Goal: Task Accomplishment & Management: Complete application form

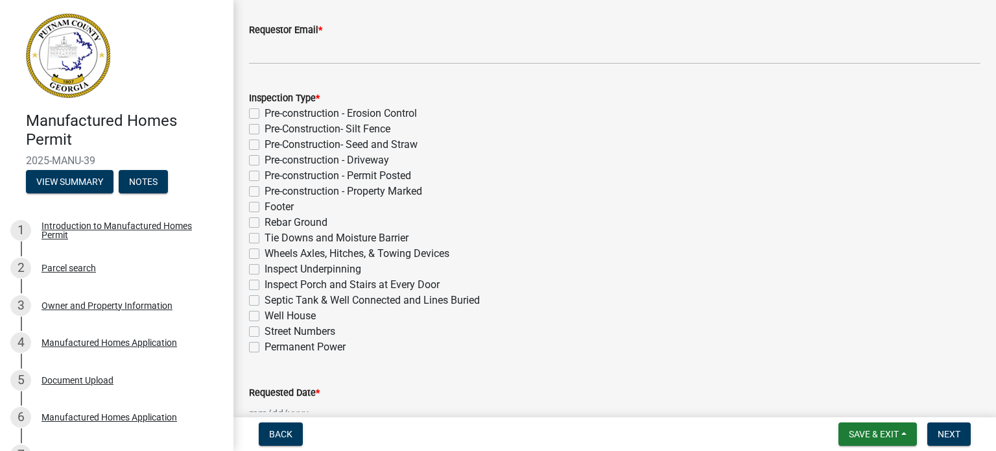
scroll to position [232, 0]
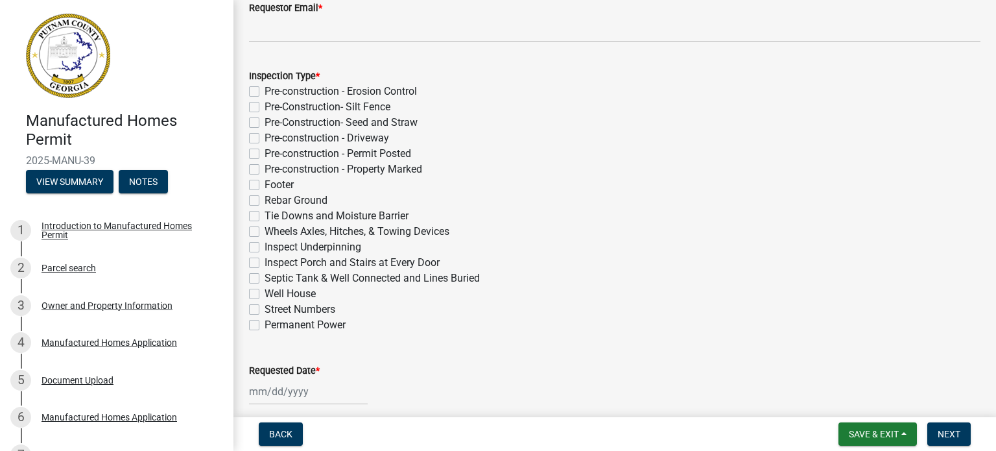
click at [265, 122] on label "Pre-Construction- Seed and Straw" at bounding box center [341, 123] width 153 height 16
click at [265, 122] on input "Pre-Construction- Seed and Straw" at bounding box center [269, 119] width 8 height 8
checkbox input "true"
checkbox input "false"
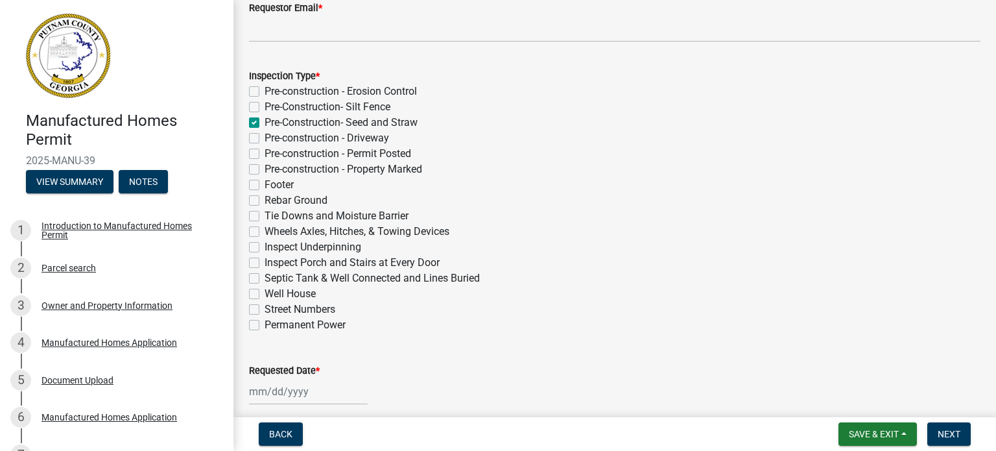
checkbox input "true"
checkbox input "false"
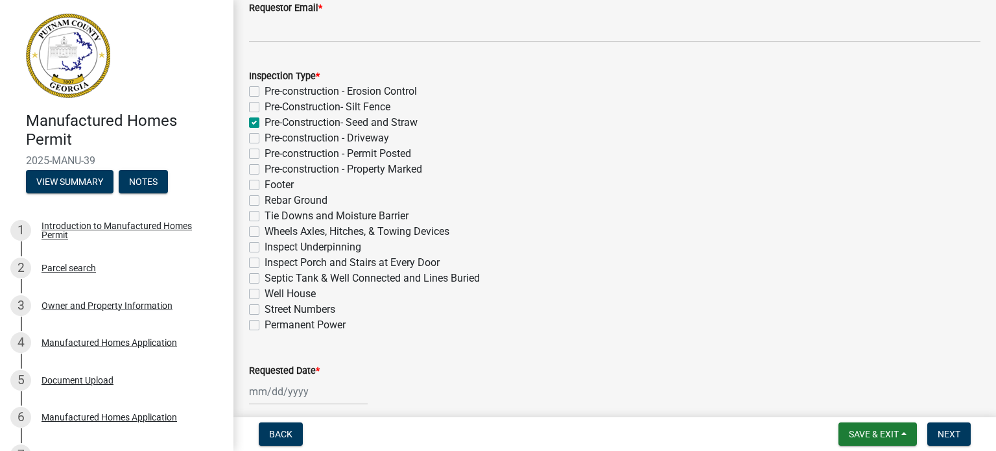
checkbox input "false"
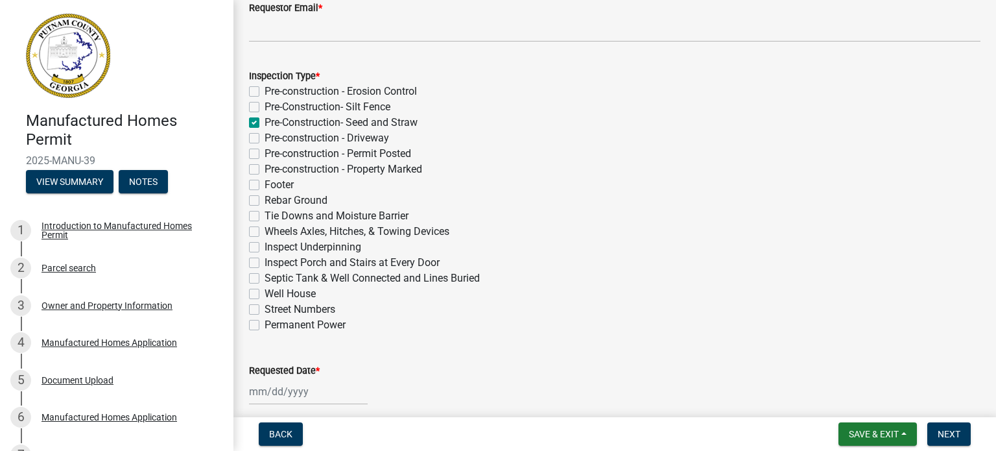
checkbox input "false"
click at [265, 139] on label "Pre-construction - Driveway" at bounding box center [327, 138] width 125 height 16
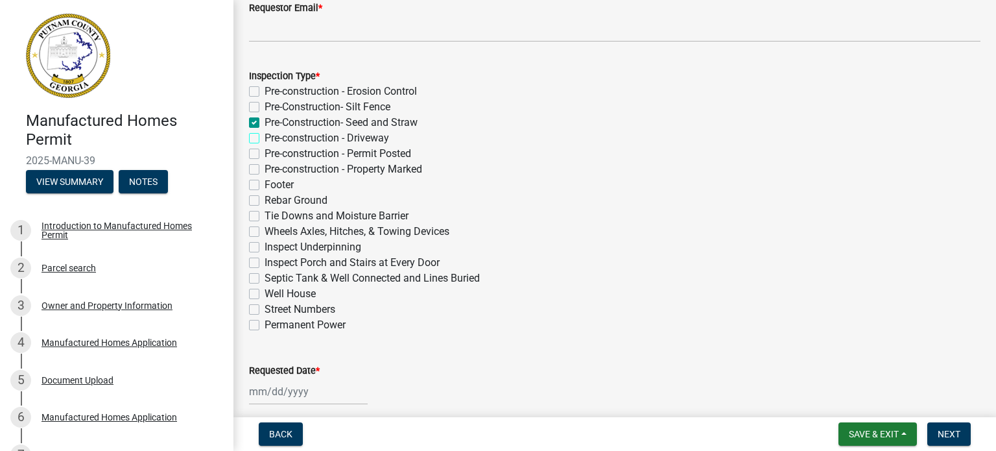
click at [265, 139] on input "Pre-construction - Driveway" at bounding box center [269, 134] width 8 height 8
checkbox input "true"
checkbox input "false"
checkbox input "true"
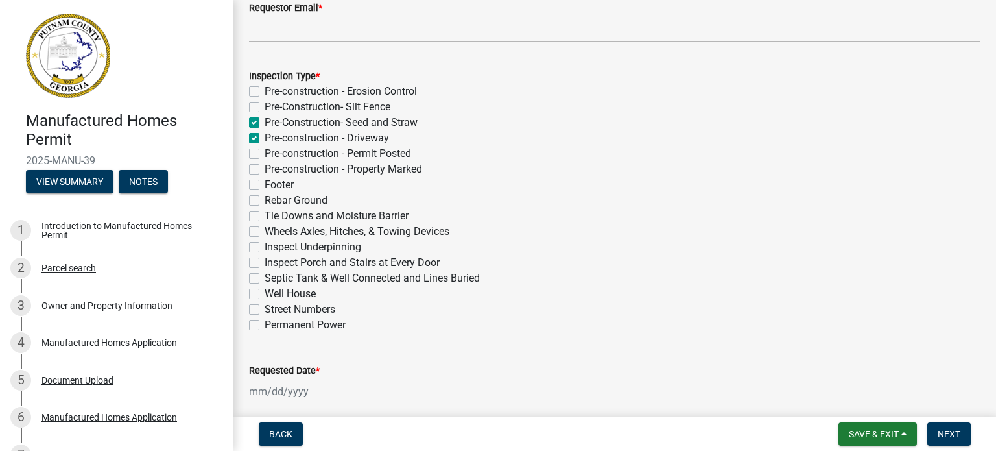
checkbox input "true"
checkbox input "false"
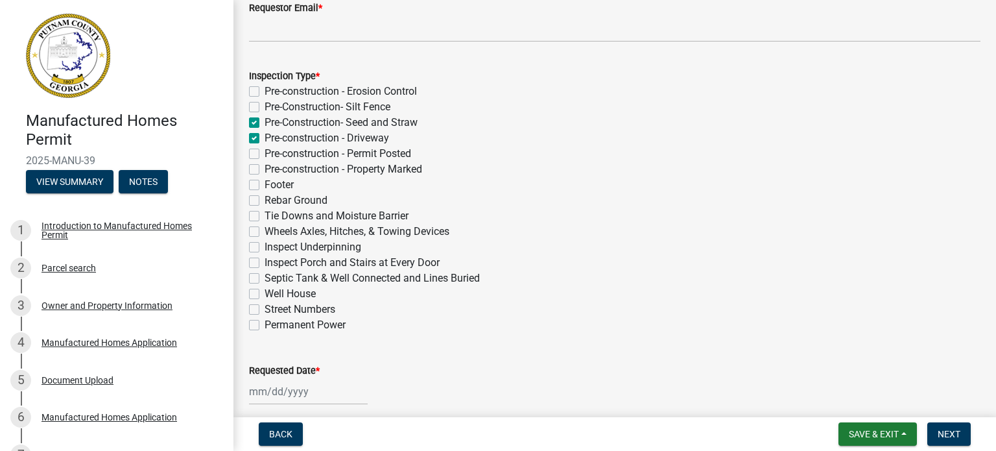
checkbox input "false"
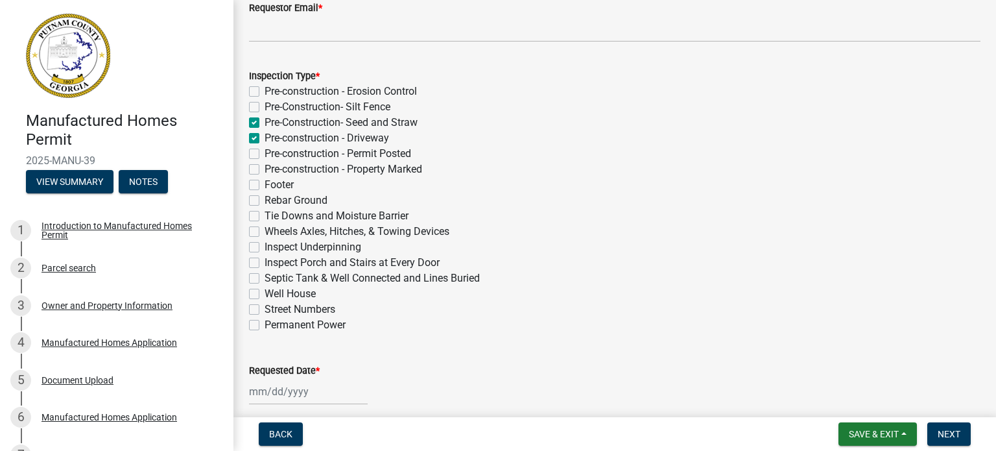
checkbox input "false"
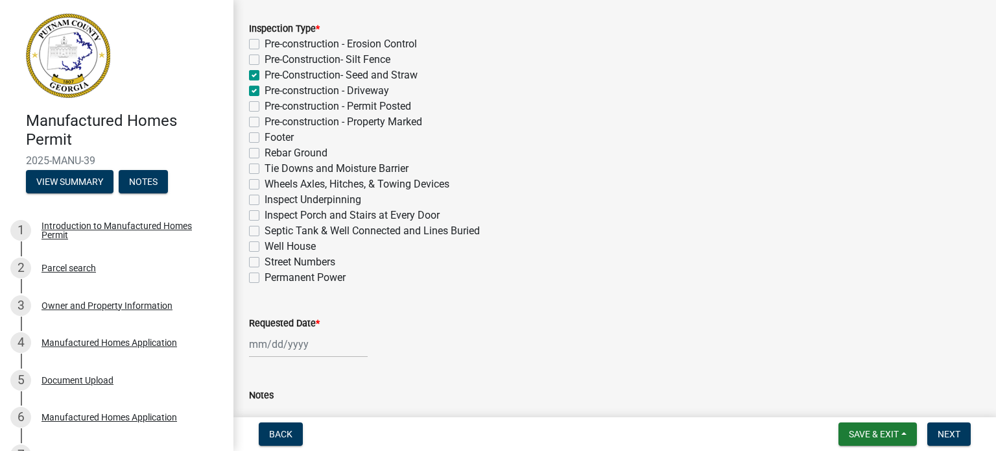
scroll to position [280, 0]
click at [265, 196] on label "Inspect Underpinning" at bounding box center [313, 199] width 97 height 16
click at [265, 196] on input "Inspect Underpinning" at bounding box center [269, 195] width 8 height 8
checkbox input "true"
checkbox input "false"
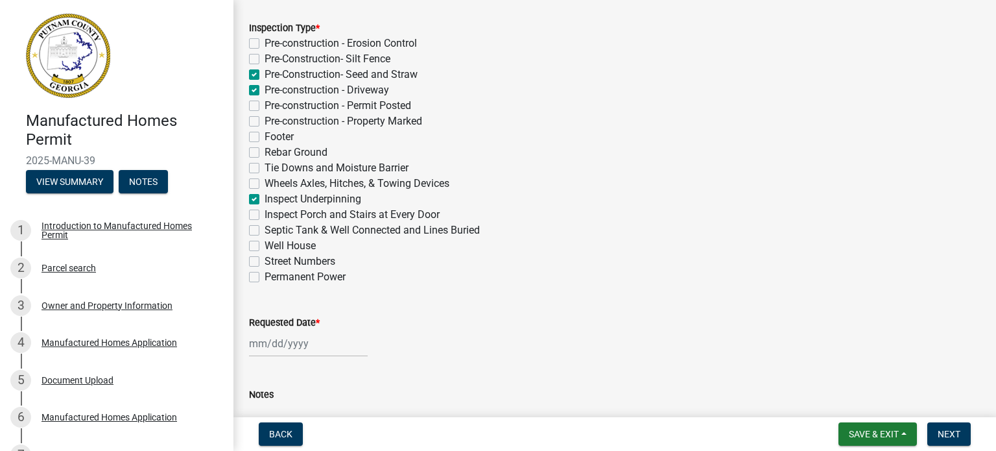
checkbox input "false"
checkbox input "true"
checkbox input "false"
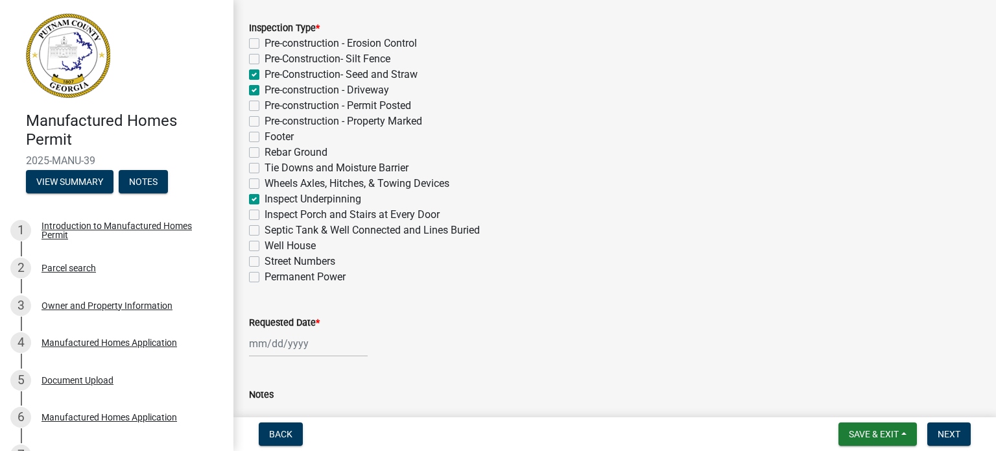
checkbox input "false"
checkbox input "true"
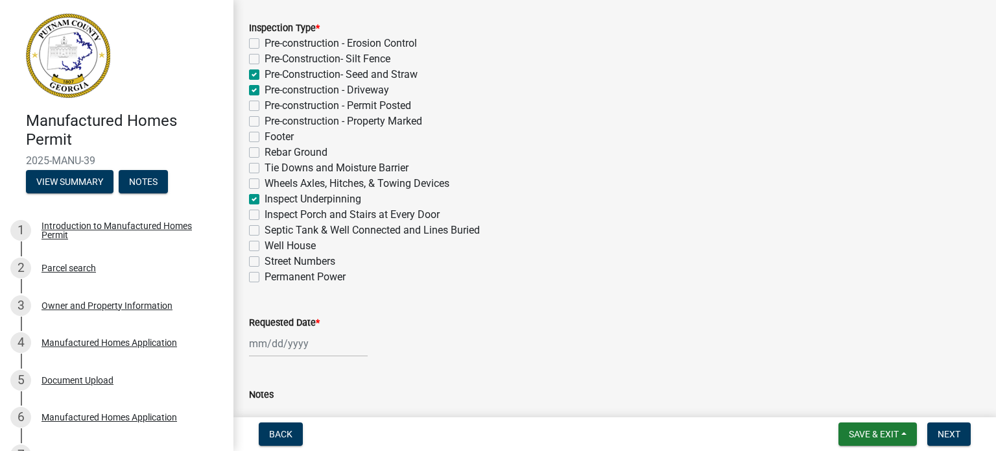
checkbox input "false"
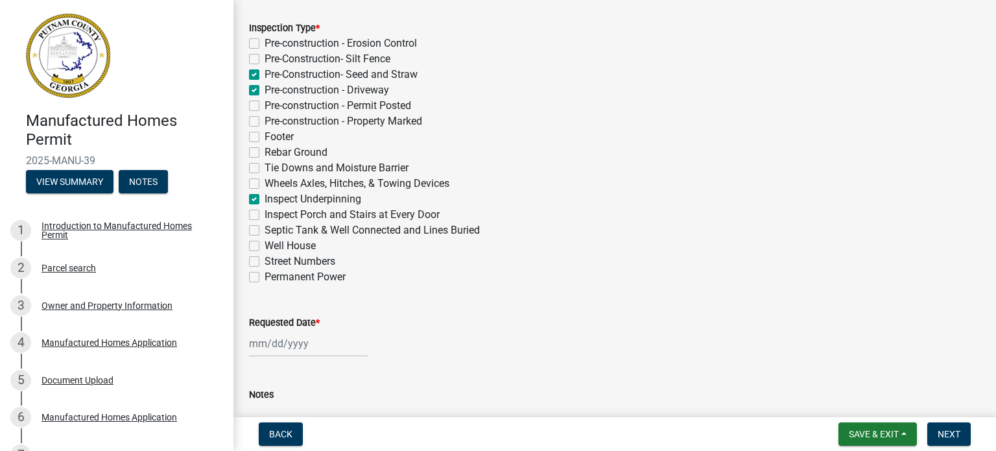
click at [265, 215] on label "Inspect Porch and Stairs at Every Door" at bounding box center [352, 215] width 175 height 16
click at [265, 215] on input "Inspect Porch and Stairs at Every Door" at bounding box center [269, 211] width 8 height 8
checkbox input "true"
checkbox input "false"
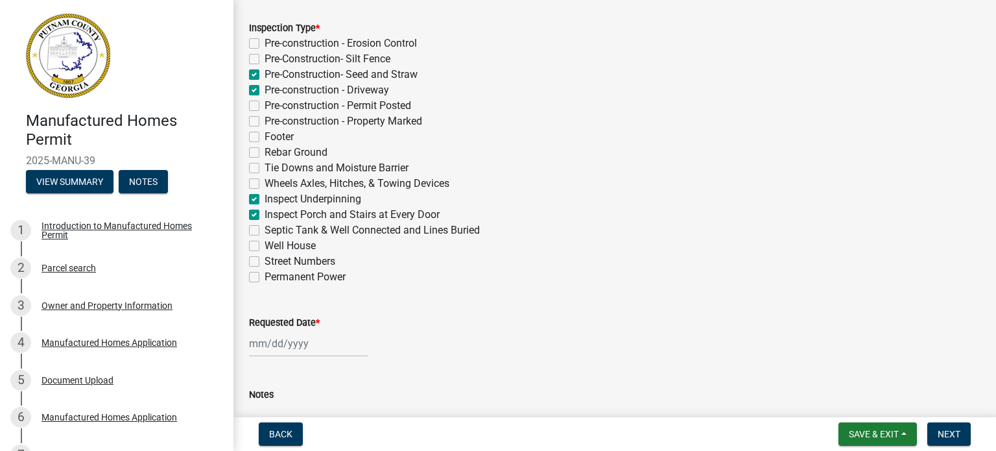
checkbox input "true"
checkbox input "false"
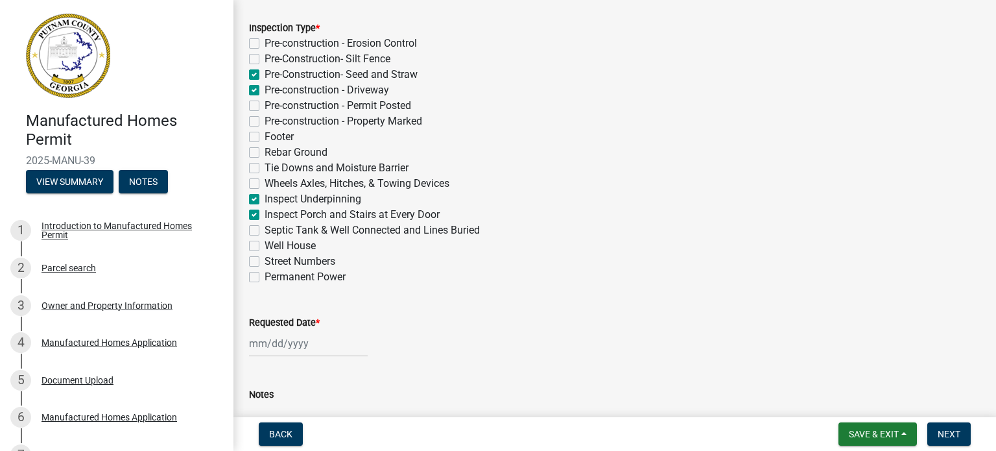
checkbox input "false"
checkbox input "true"
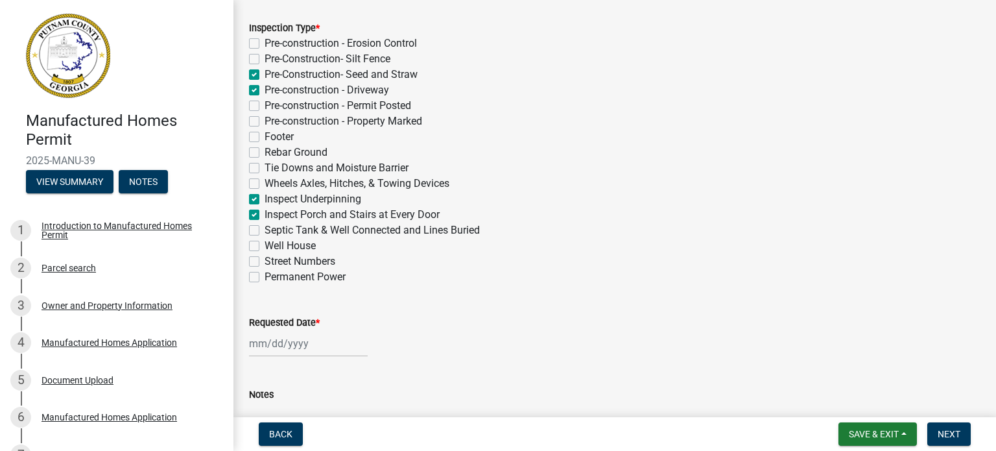
checkbox input "false"
click at [265, 229] on label "Septic Tank & Well Connected and Lines Buried" at bounding box center [372, 230] width 215 height 16
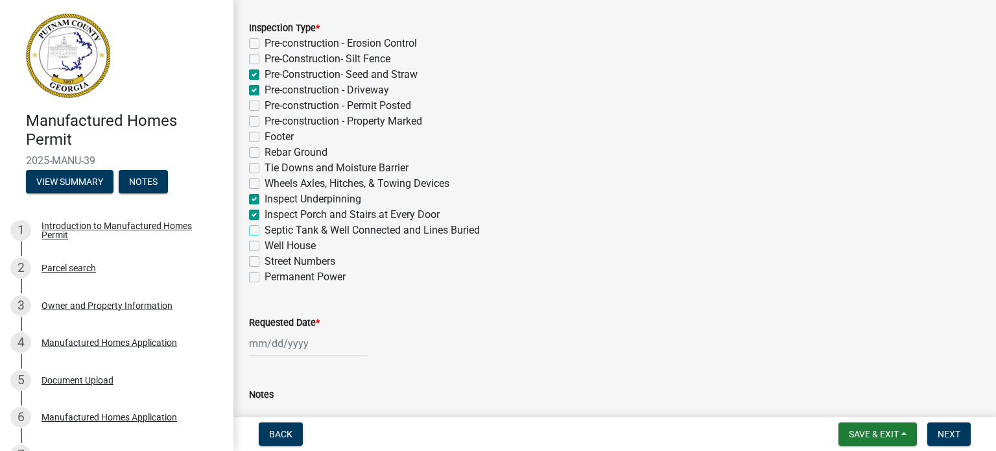
click at [265, 229] on input "Septic Tank & Well Connected and Lines Buried" at bounding box center [269, 226] width 8 height 8
checkbox input "true"
checkbox input "false"
checkbox input "true"
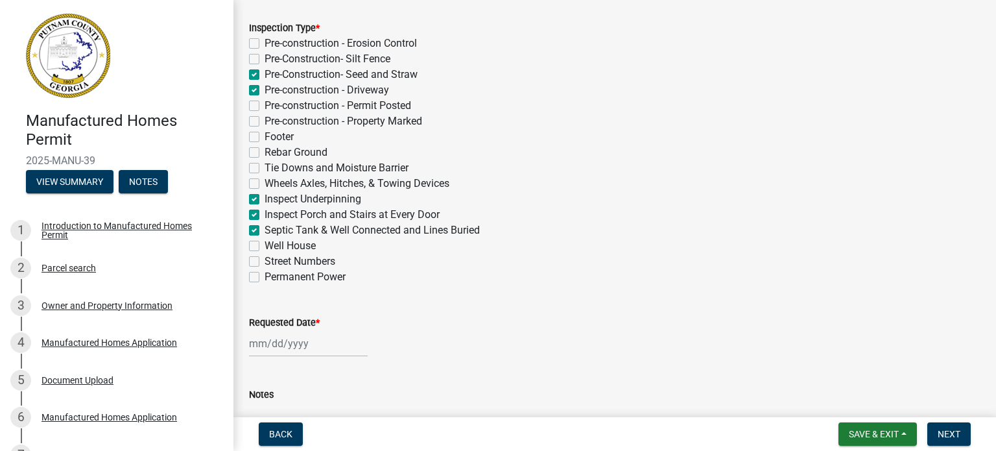
checkbox input "true"
checkbox input "false"
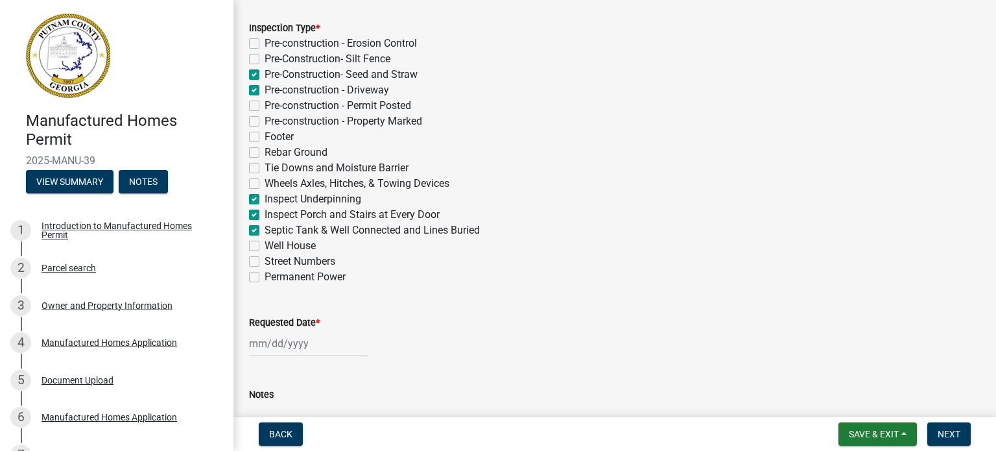
checkbox input "false"
checkbox input "true"
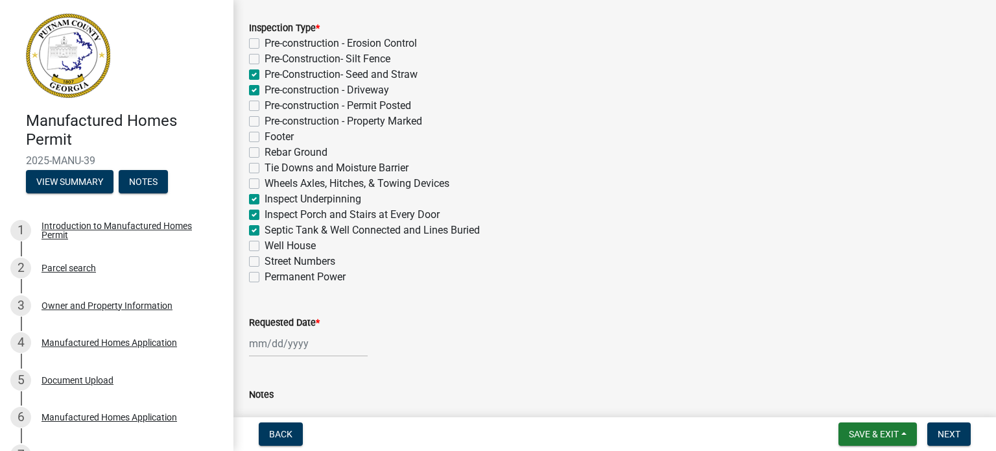
checkbox input "false"
click at [265, 242] on label "Well House" at bounding box center [290, 246] width 51 height 16
click at [265, 242] on input "Well House" at bounding box center [269, 242] width 8 height 8
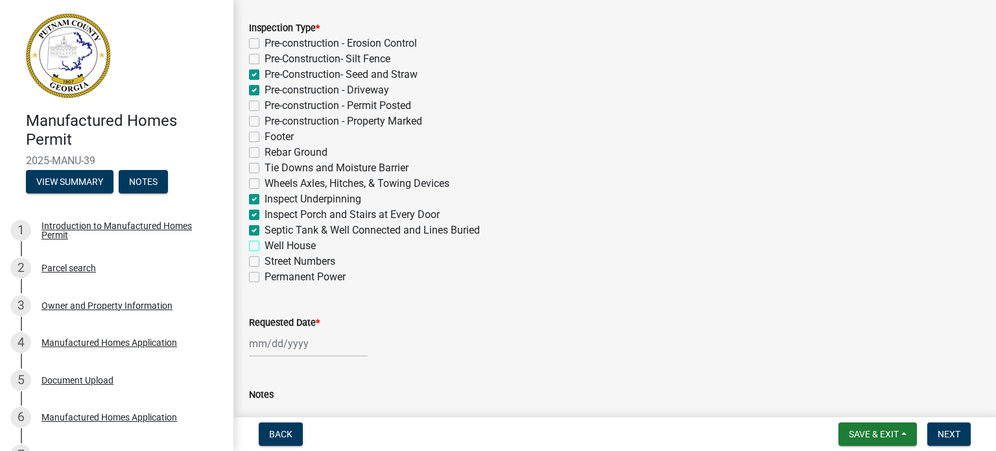
checkbox input "true"
checkbox input "false"
checkbox input "true"
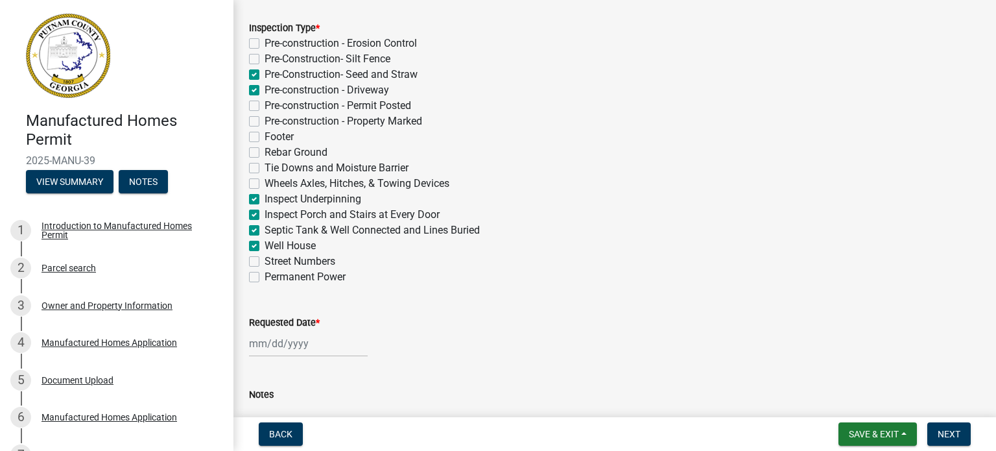
checkbox input "false"
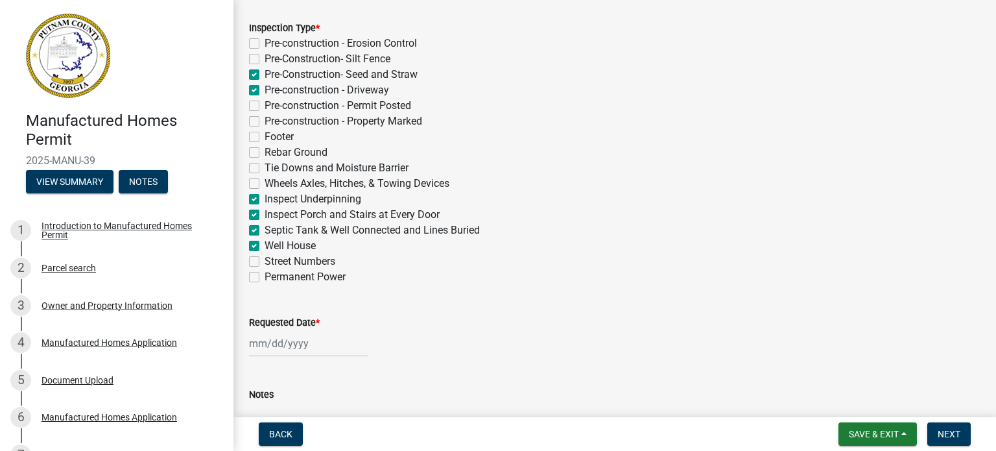
checkbox input "false"
checkbox input "true"
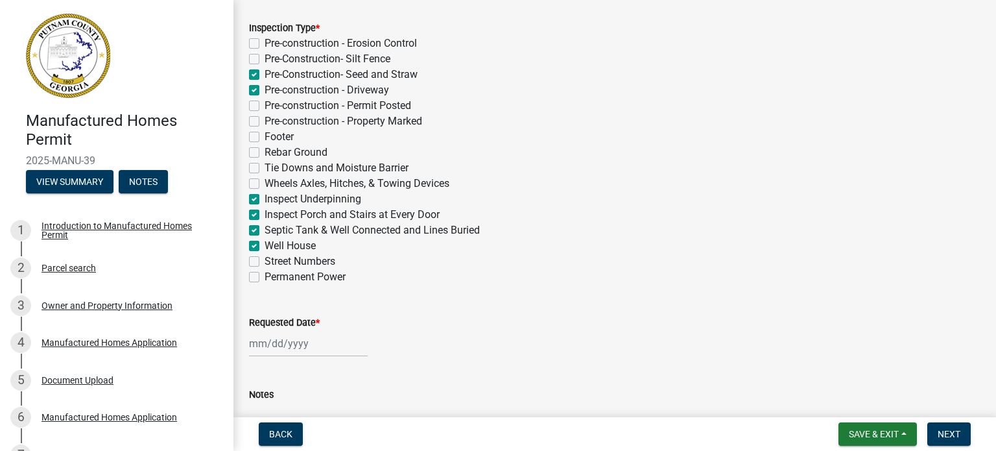
checkbox input "false"
click at [265, 261] on label "Street Numbers" at bounding box center [300, 262] width 71 height 16
click at [265, 261] on input "Street Numbers" at bounding box center [269, 258] width 8 height 8
checkbox input "true"
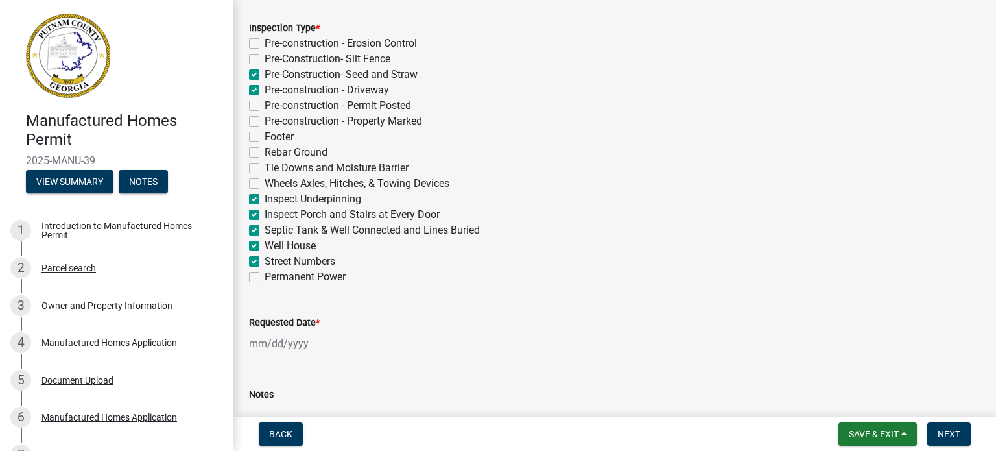
checkbox input "false"
checkbox input "true"
checkbox input "false"
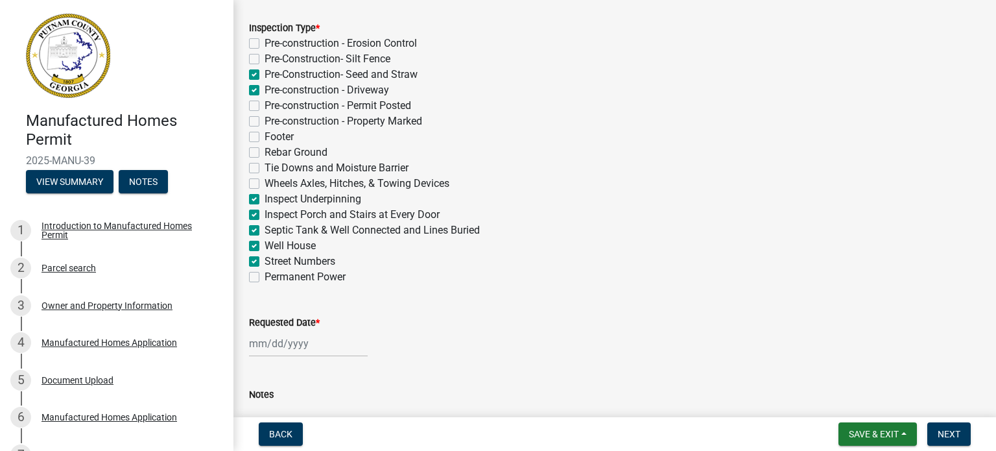
checkbox input "false"
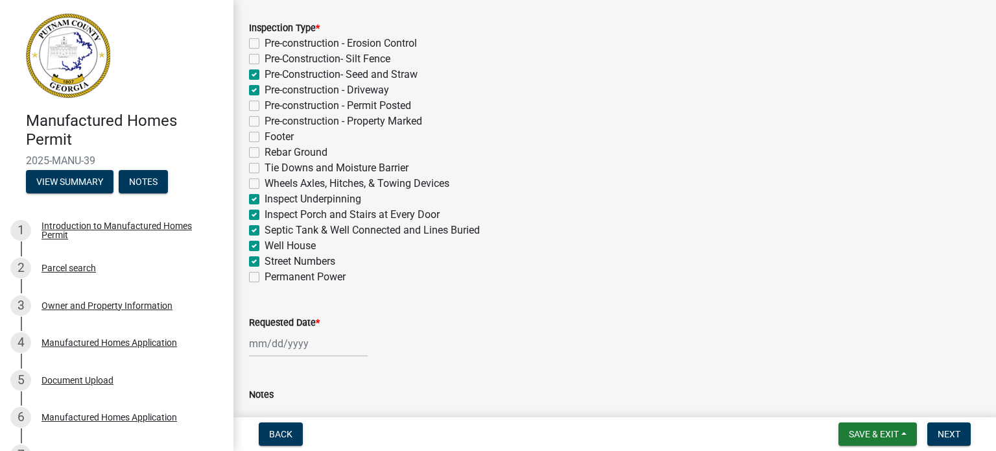
checkbox input "true"
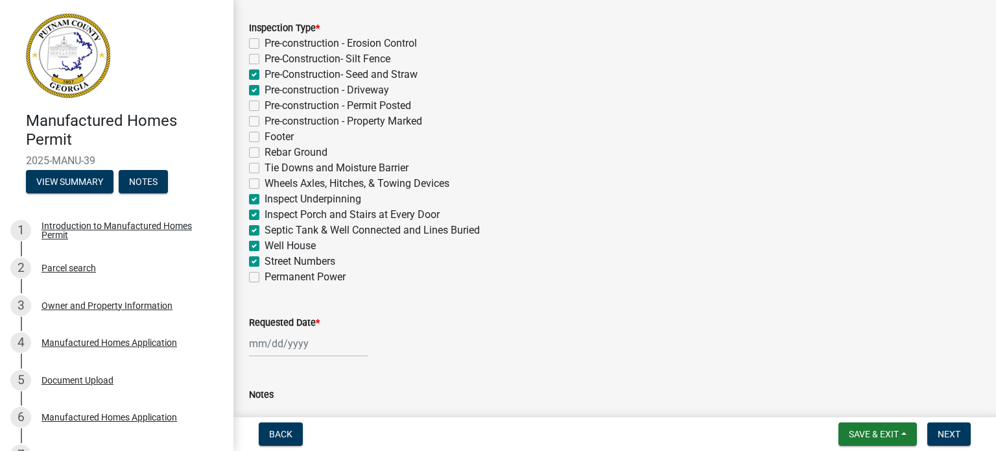
checkbox input "false"
click at [267, 348] on div at bounding box center [308, 343] width 119 height 27
select select "9"
select select "2025"
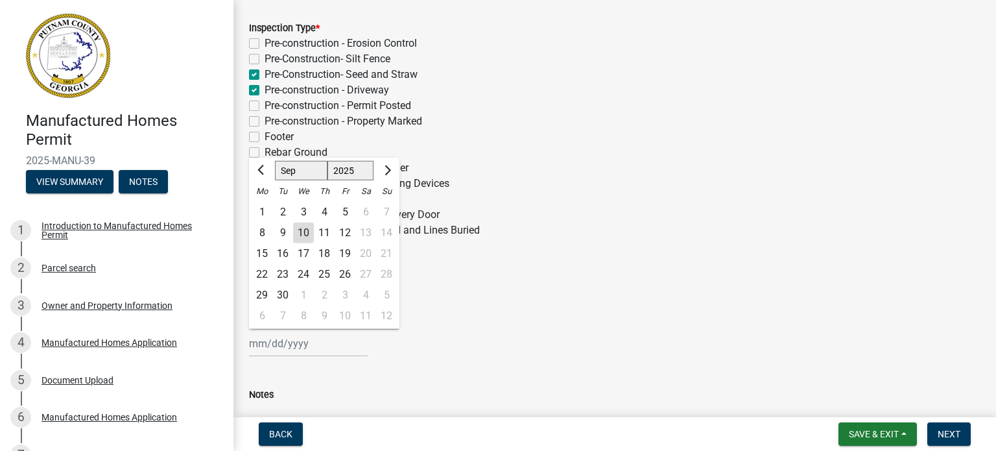
click at [285, 256] on div "16" at bounding box center [282, 253] width 21 height 21
type input "[DATE]"
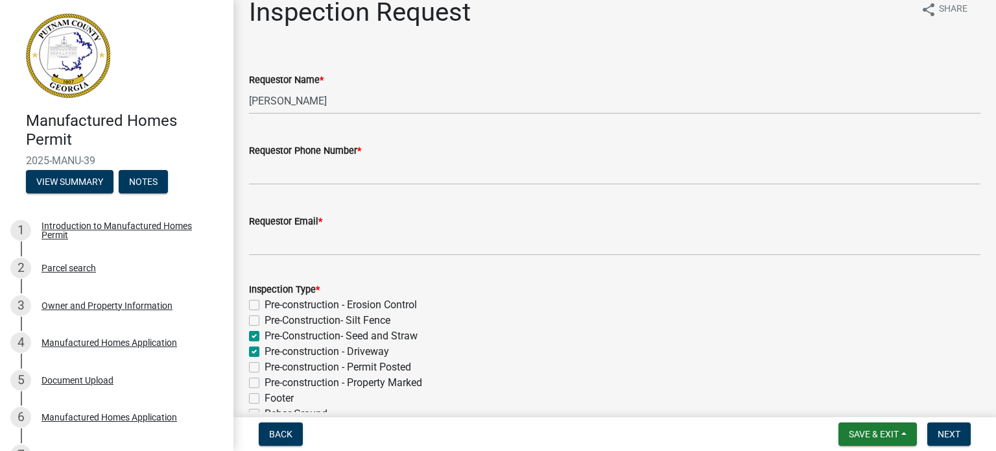
scroll to position [0, 0]
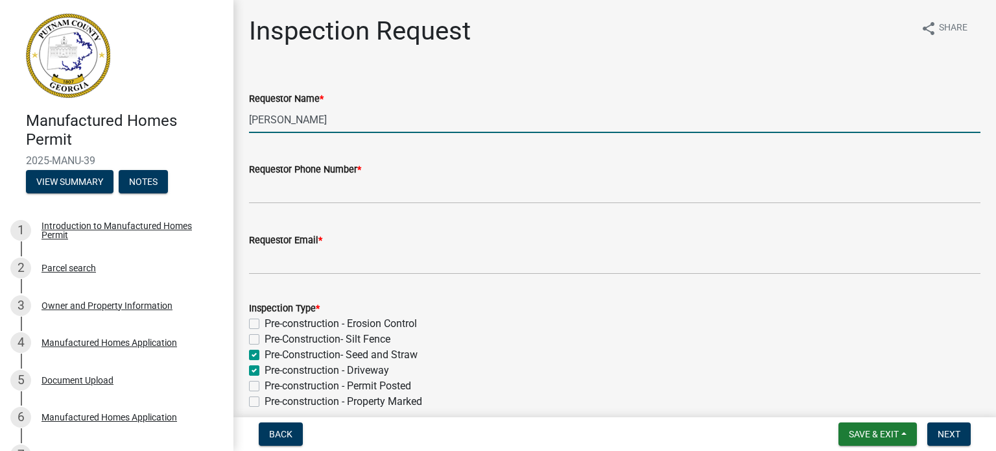
drag, startPoint x: 343, startPoint y: 114, endPoint x: 222, endPoint y: 114, distance: 121.3
click at [222, 114] on div "Manufactured Homes Permit 2025-MANU-39 View Summary Notes 1 Introduction to Man…" at bounding box center [498, 225] width 996 height 451
type input "[PERSON_NAME]"
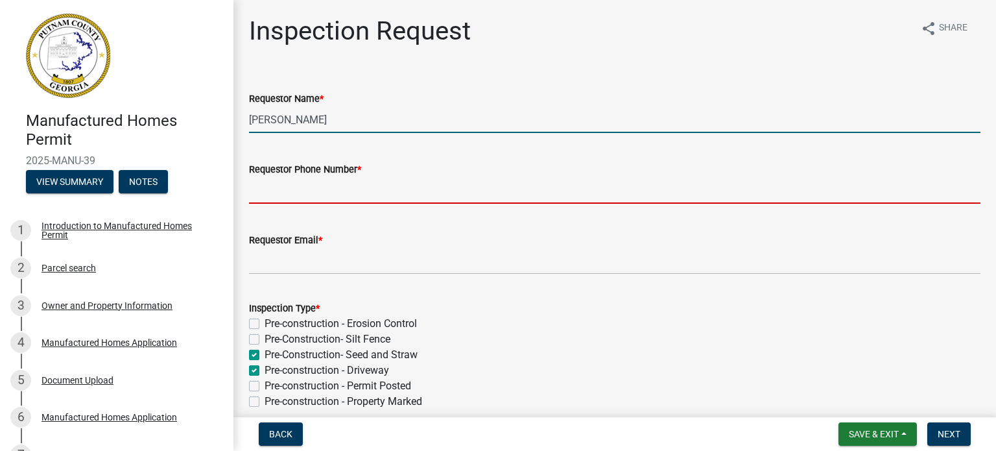
type input "4046445108"
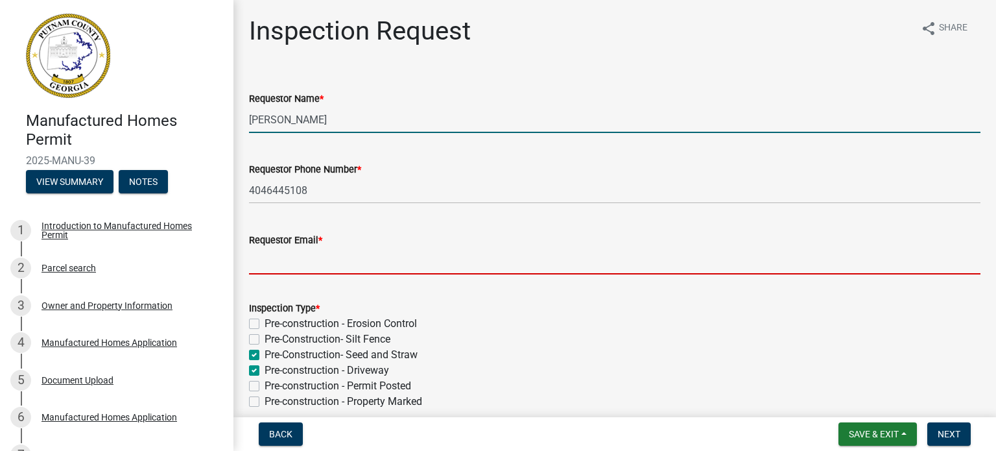
type input "[EMAIL_ADDRESS][DOMAIN_NAME]"
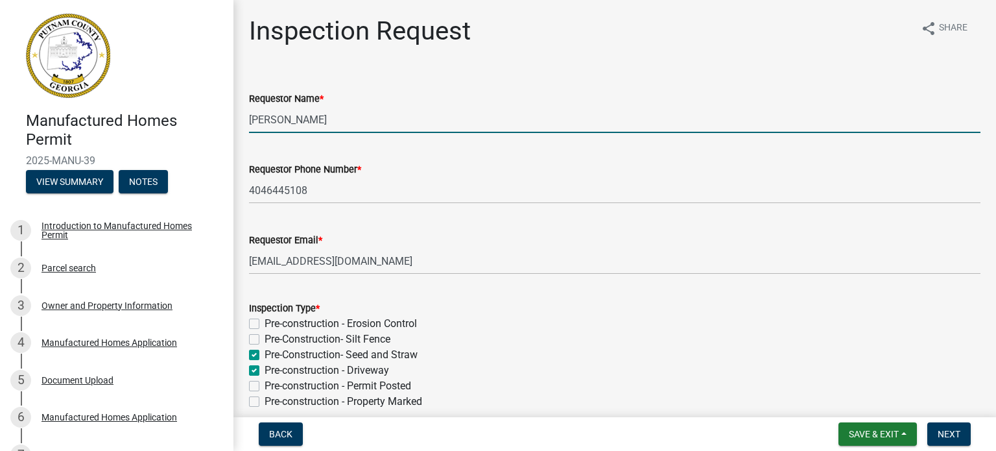
scroll to position [392, 0]
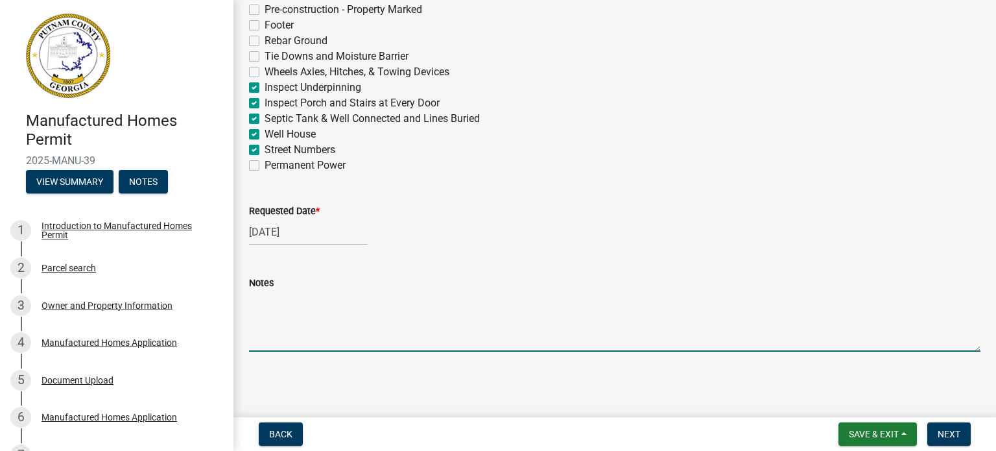
click at [278, 292] on textarea "Notes" at bounding box center [615, 321] width 732 height 61
type textarea "requesting final inspection for permanent power release. Please have inspector …"
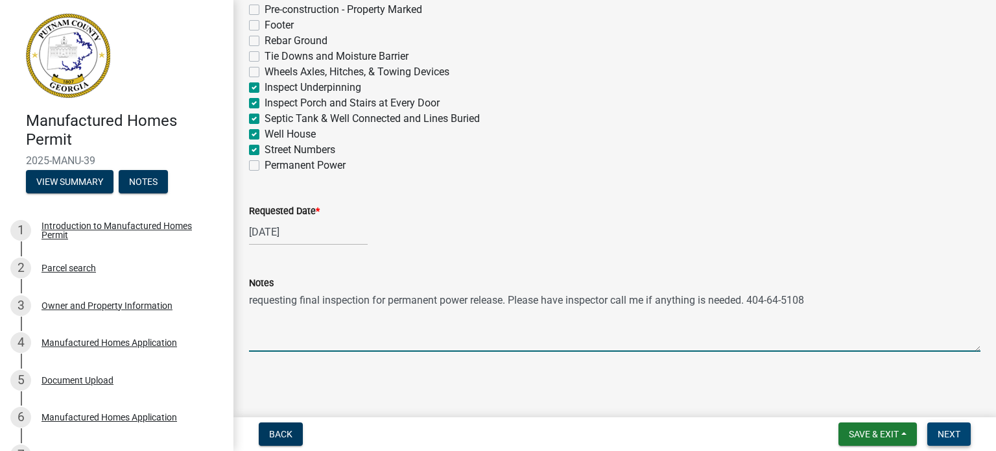
click at [942, 430] on span "Next" at bounding box center [949, 434] width 23 height 10
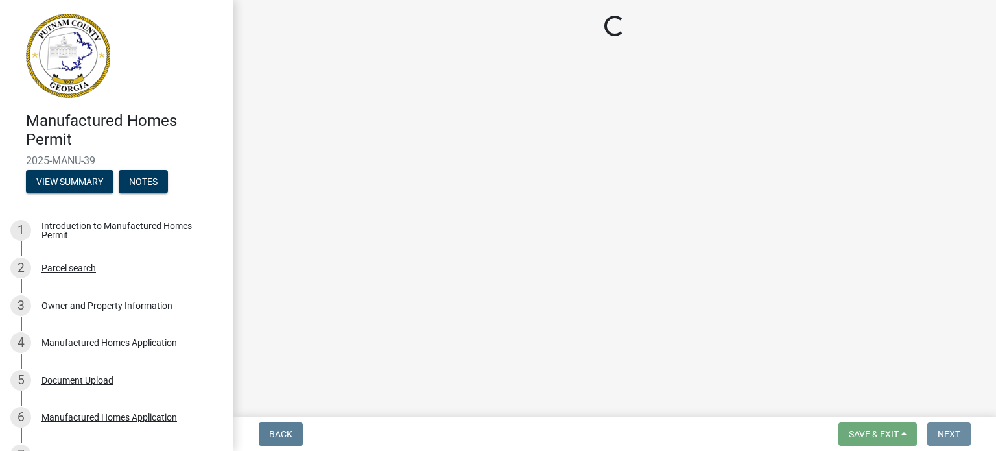
scroll to position [0, 0]
